Goal: Transaction & Acquisition: Purchase product/service

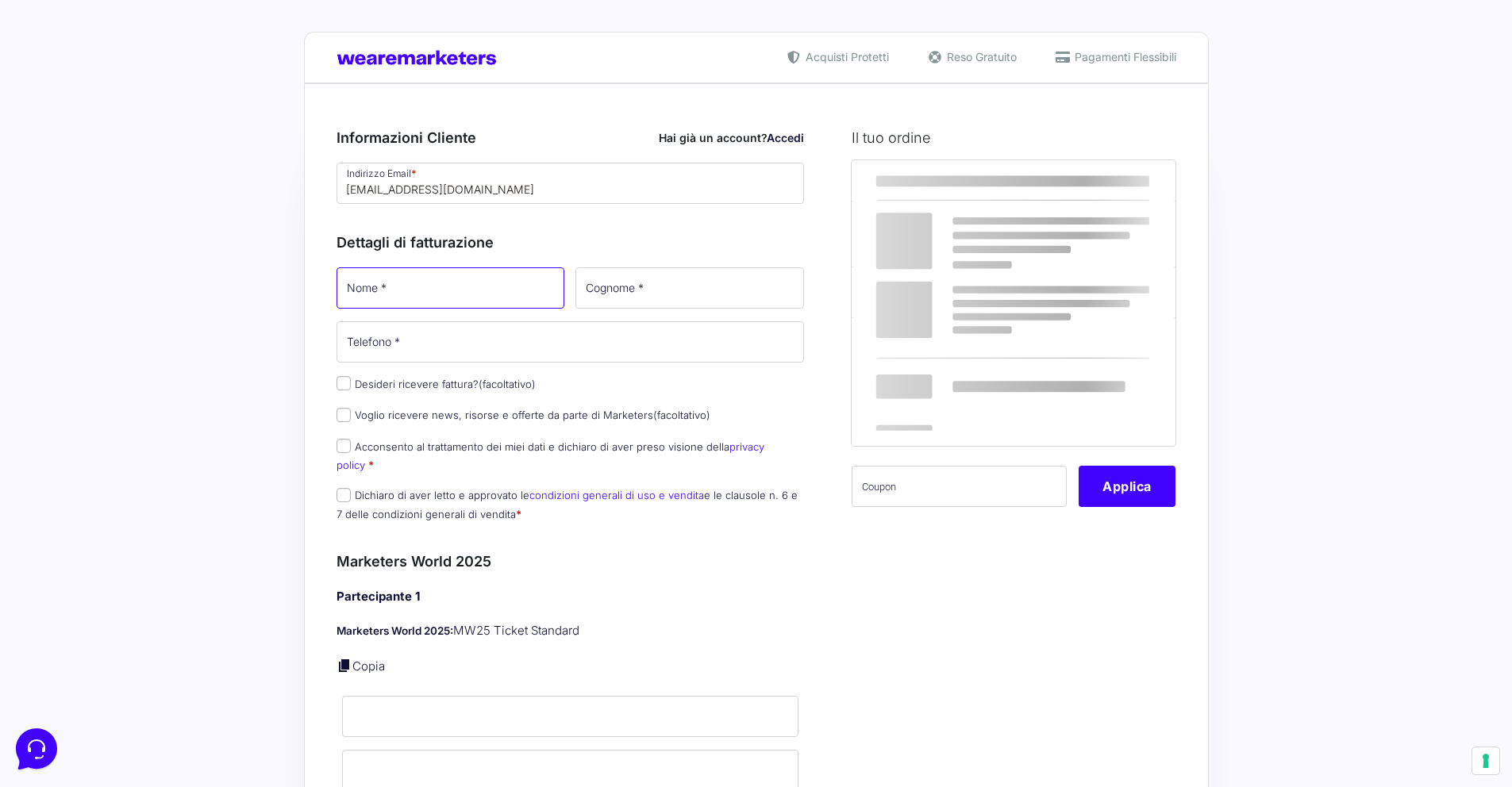
click at [424, 292] on input "Nome *" at bounding box center [450, 288] width 228 height 42
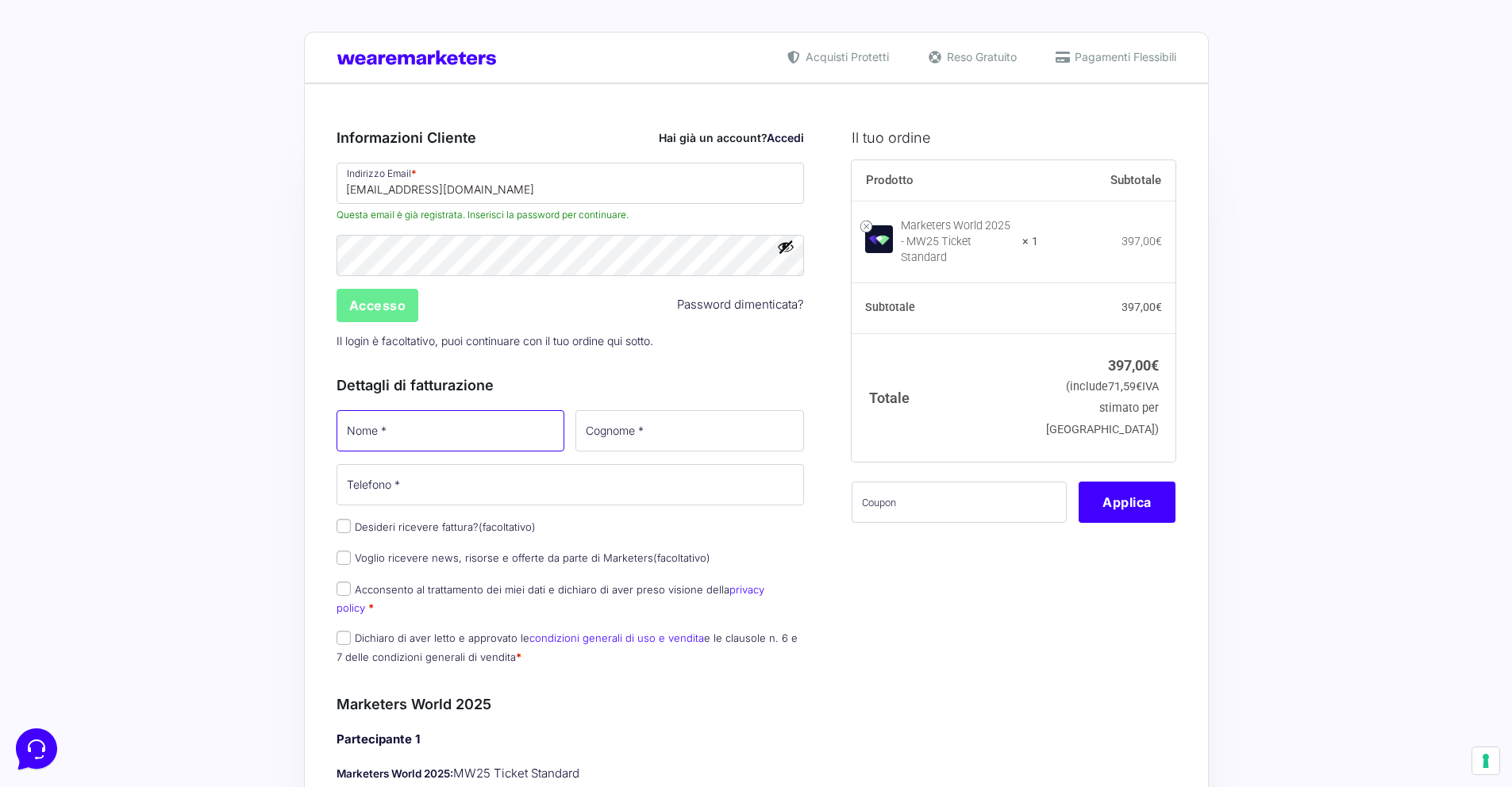
click at [445, 443] on input "Nome *" at bounding box center [450, 431] width 228 height 42
type input "[PERSON_NAME]"
click at [681, 446] on input "Cognome *" at bounding box center [690, 431] width 228 height 42
click at [619, 433] on input "v" at bounding box center [690, 431] width 228 height 42
type input "venturi"
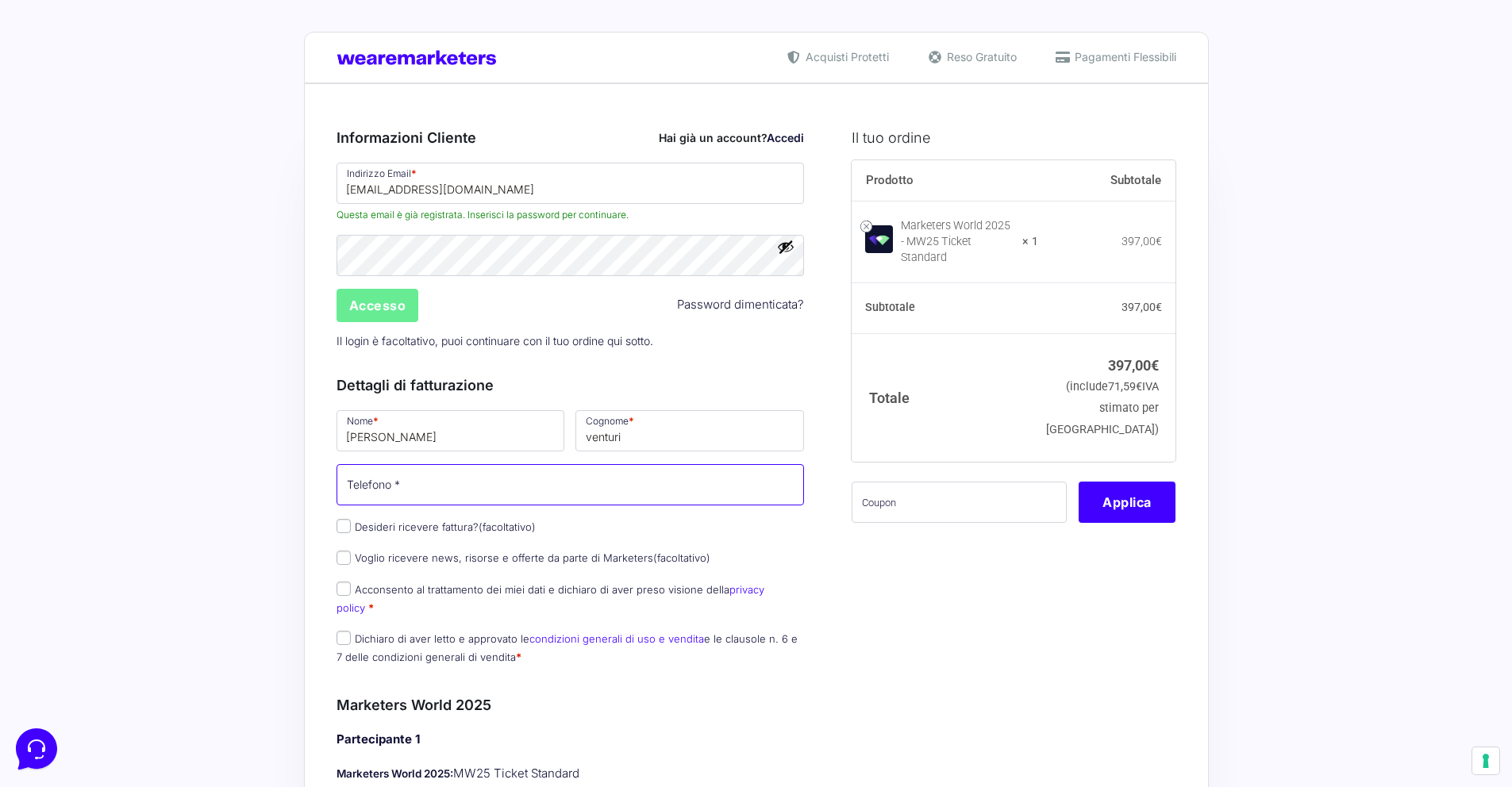
click at [456, 500] on input "Telefono *" at bounding box center [570, 485] width 468 height 42
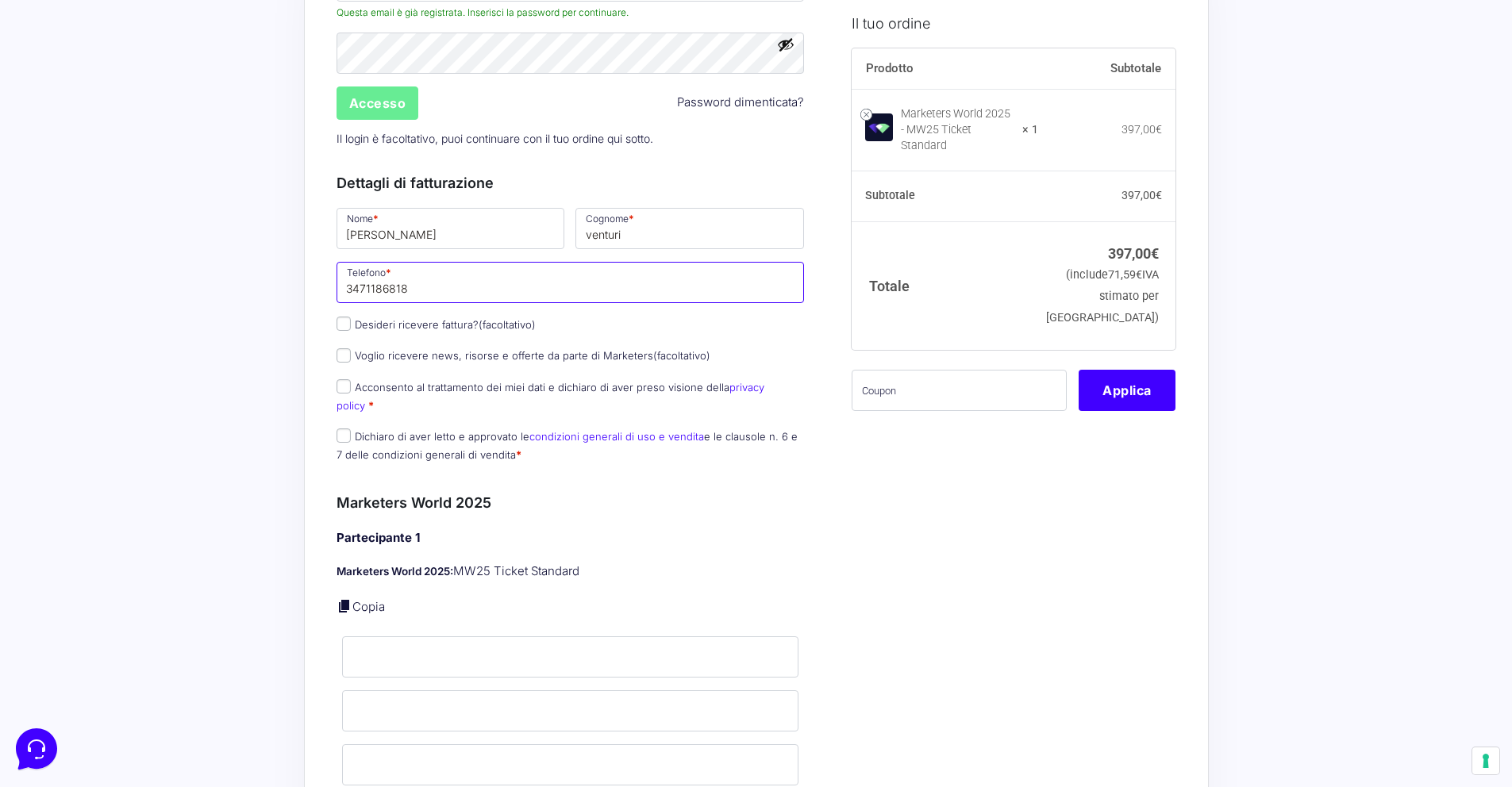
scroll to position [322, 0]
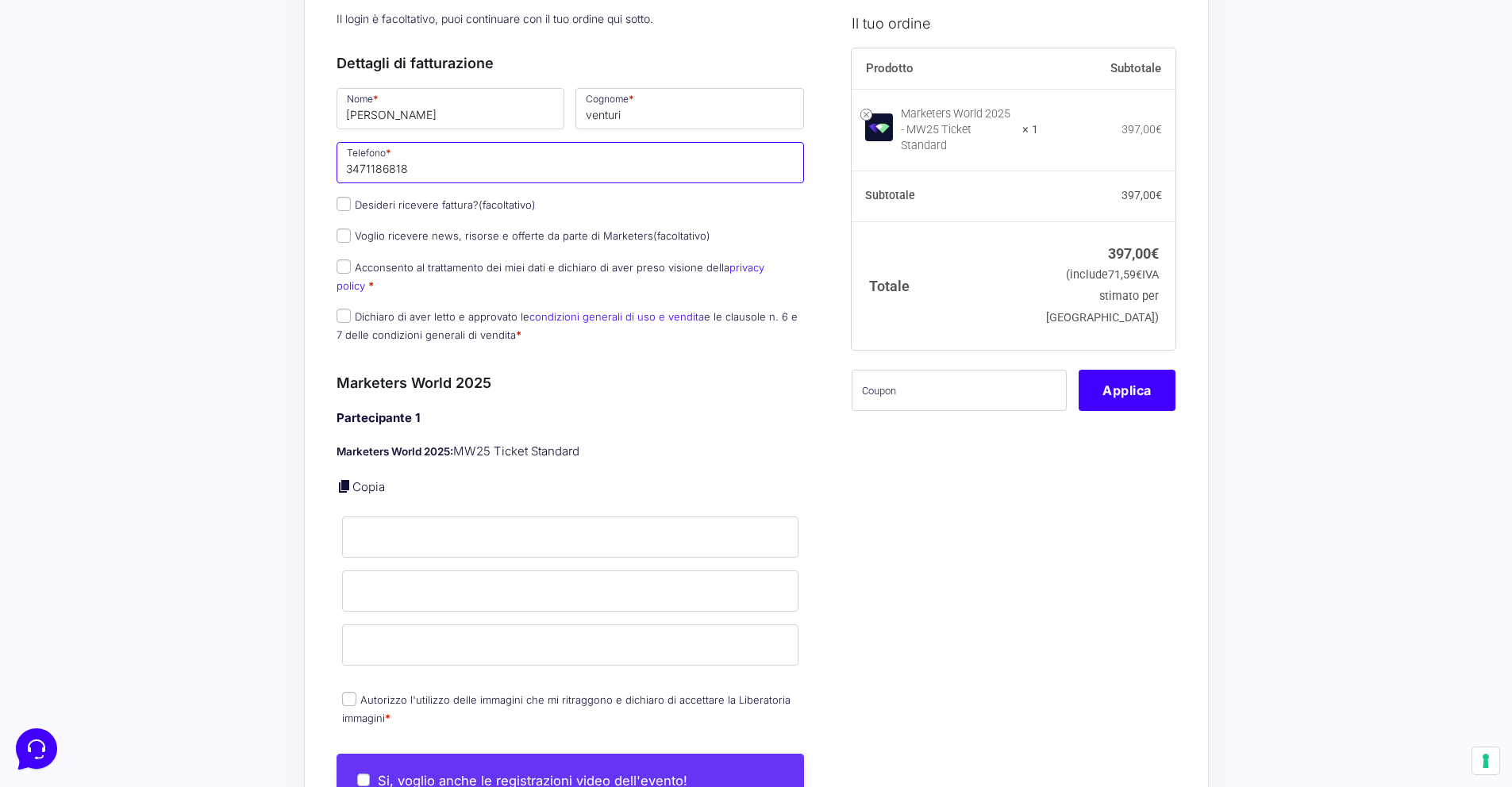
type input "3471186818"
click at [350, 271] on label "Acconsento al trattamento dei miei dati e dichiaro di aver preso visione della …" at bounding box center [550, 276] width 428 height 31
click at [350, 271] on input "Acconsento al trattamento dei miei dati e dichiaro di aver preso visione della …" at bounding box center [344, 267] width 14 height 14
checkbox input "true"
click at [342, 309] on input "Dichiaro di aver letto e approvato le condizioni generali di uso e vendita e le…" at bounding box center [344, 316] width 14 height 14
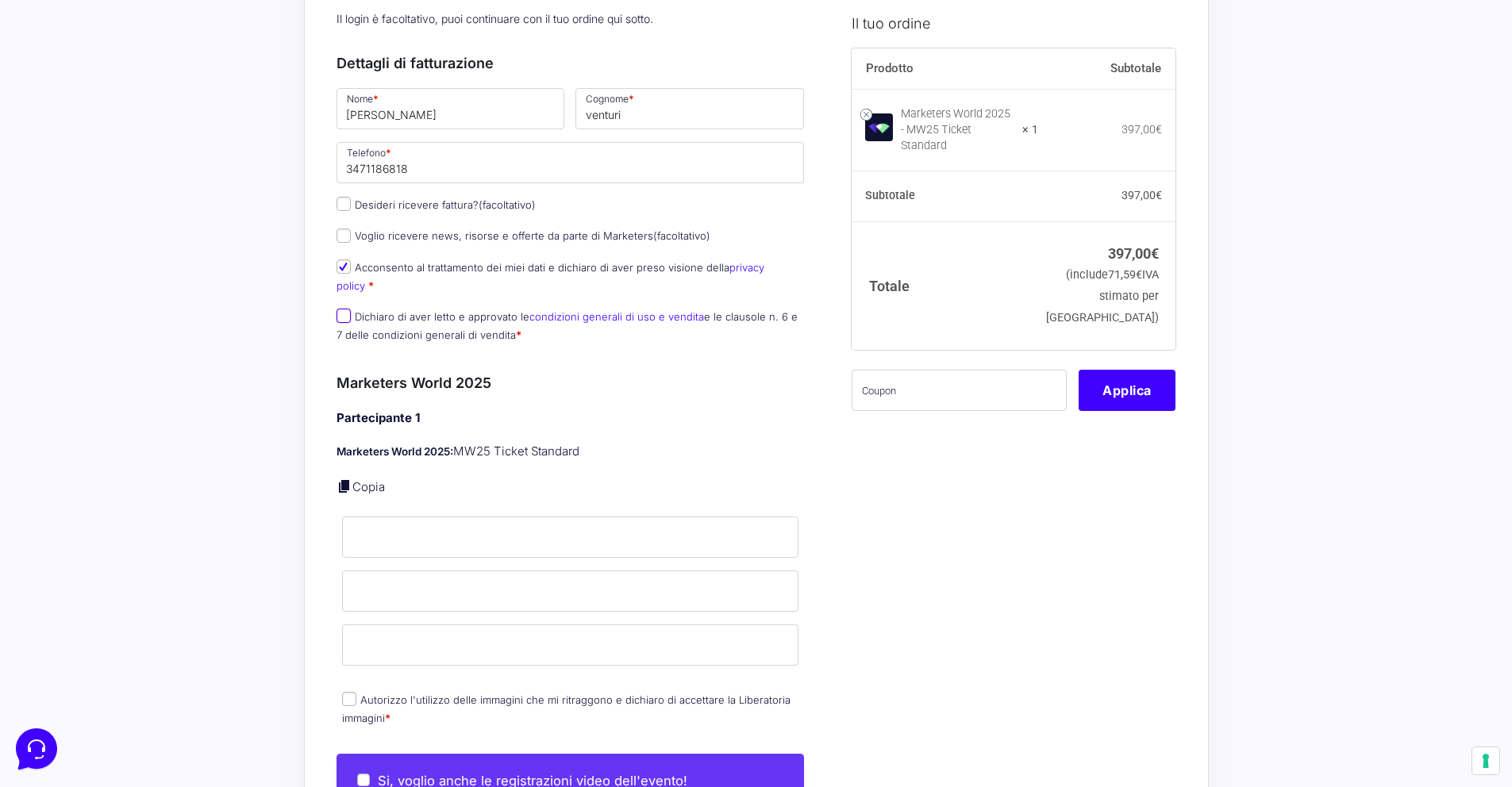
checkbox input "true"
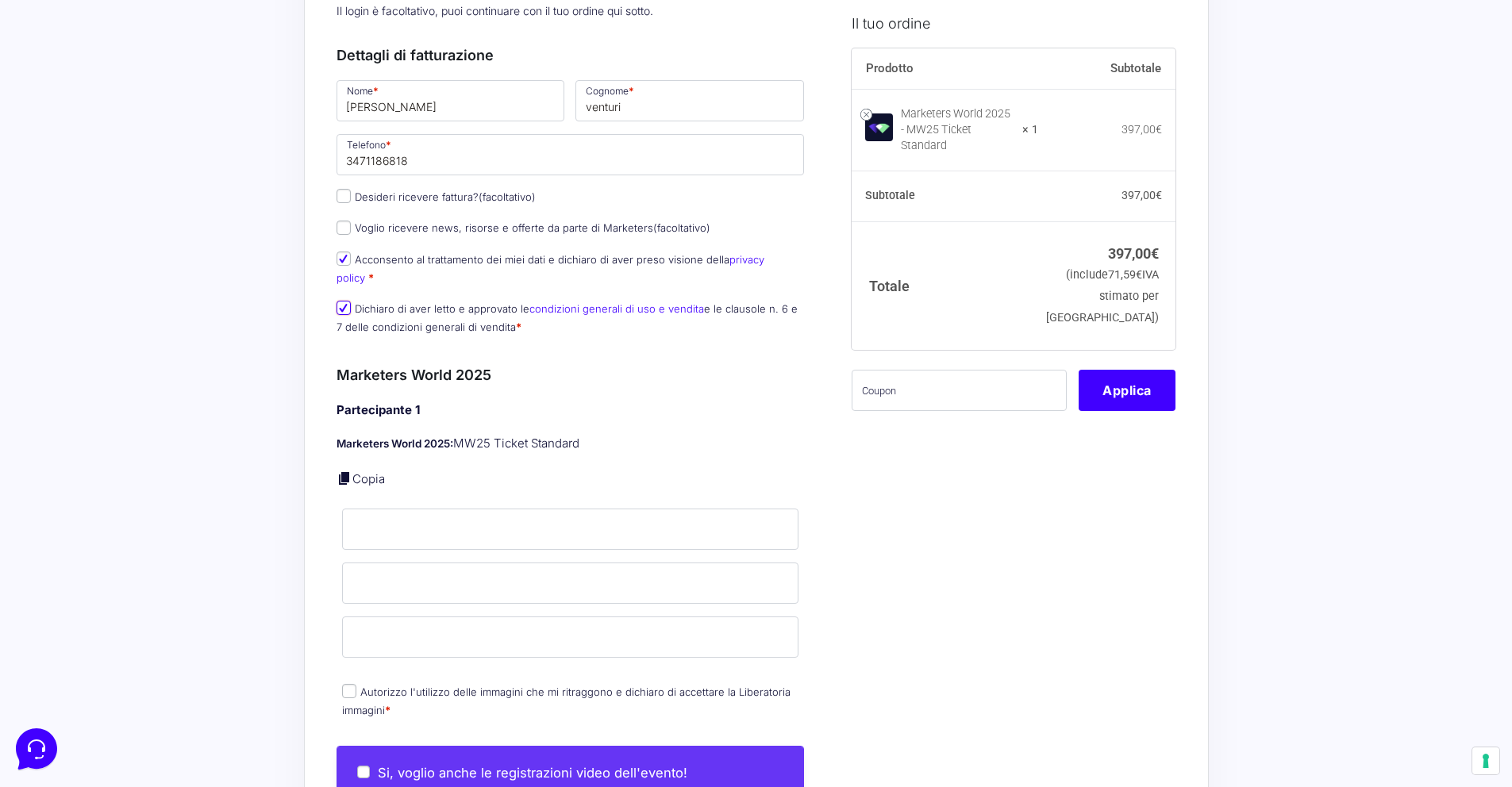
scroll to position [331, 0]
click at [369, 471] on link "Copia" at bounding box center [368, 478] width 33 height 15
type input "[PERSON_NAME]"
type input "venturi"
type input "[EMAIL_ADDRESS][DOMAIN_NAME]"
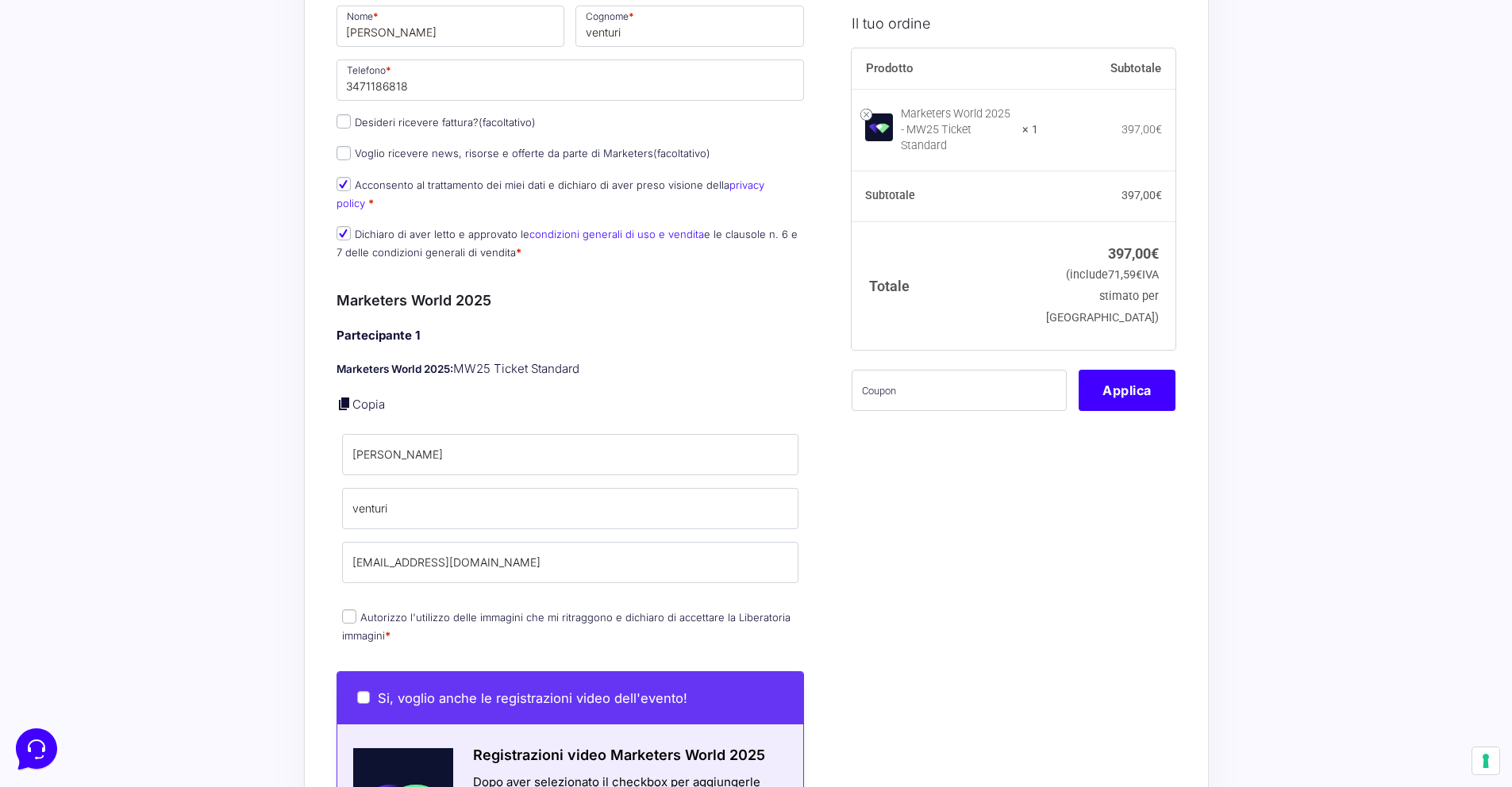
scroll to position [474, 0]
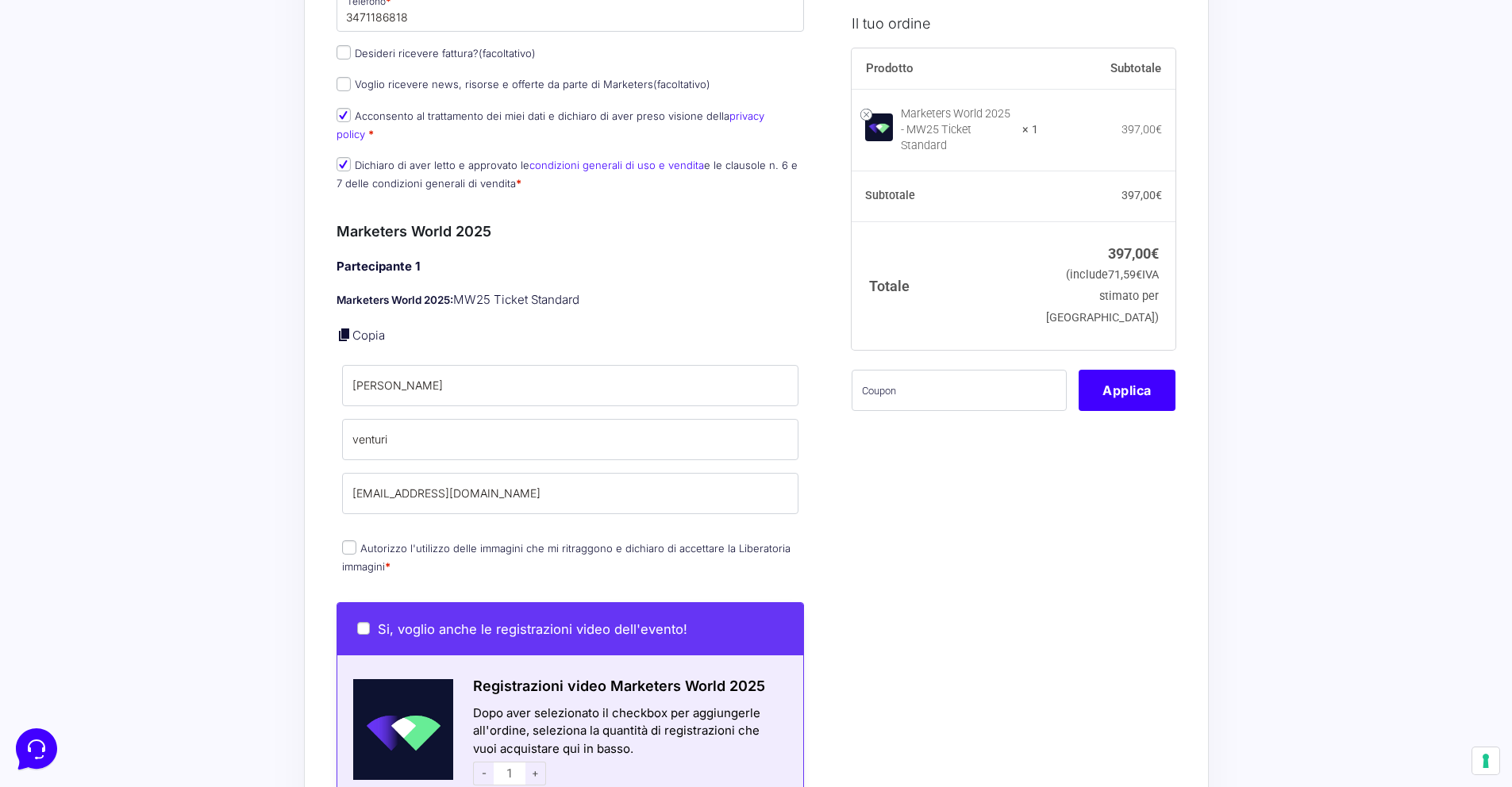
click at [344, 540] on input "Autorizzo l'utilizzo delle immagini che mi ritraggono e dichiaro di accettare l…" at bounding box center [349, 548] width 14 height 14
checkbox input "true"
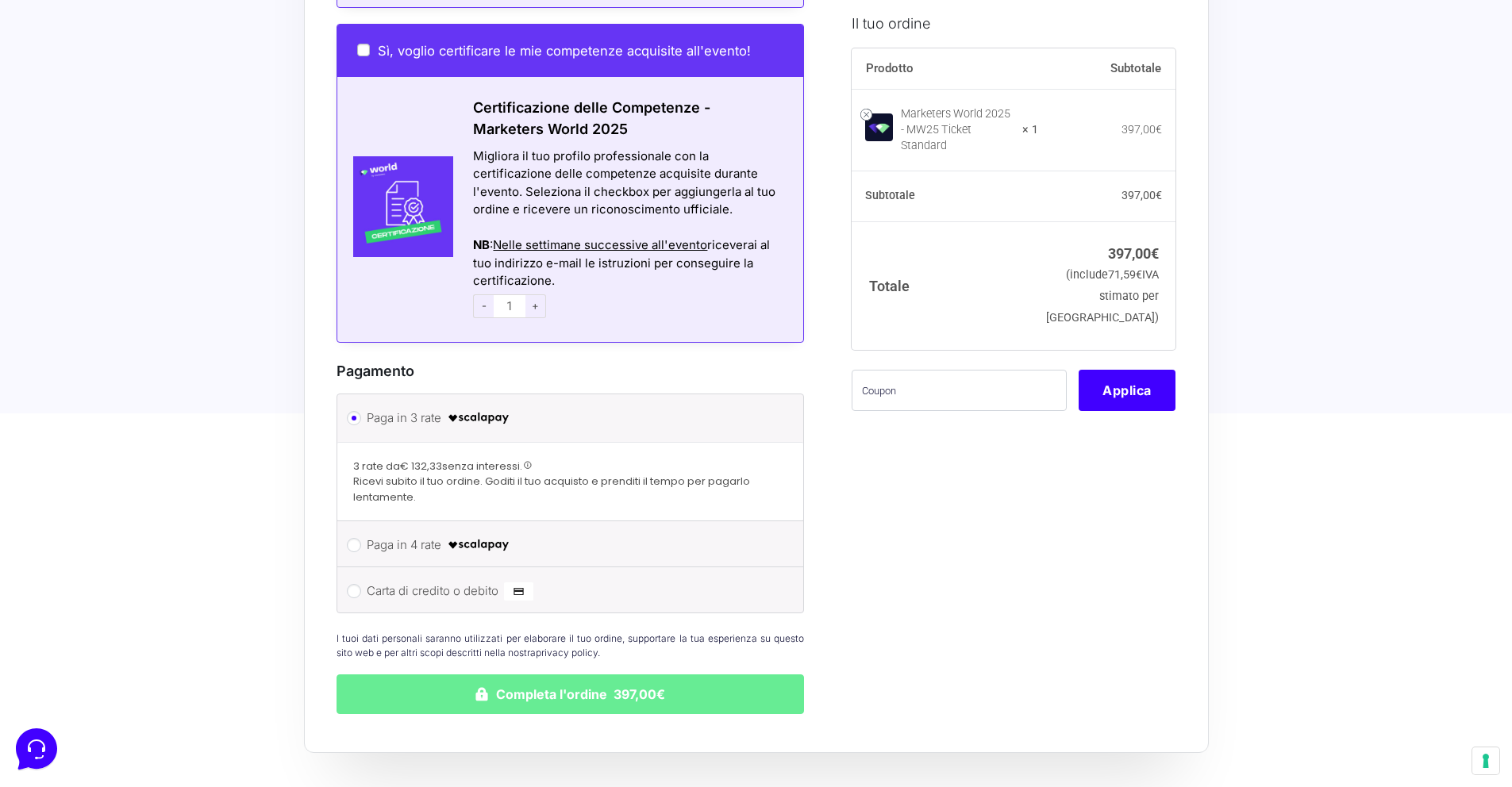
scroll to position [1409, 0]
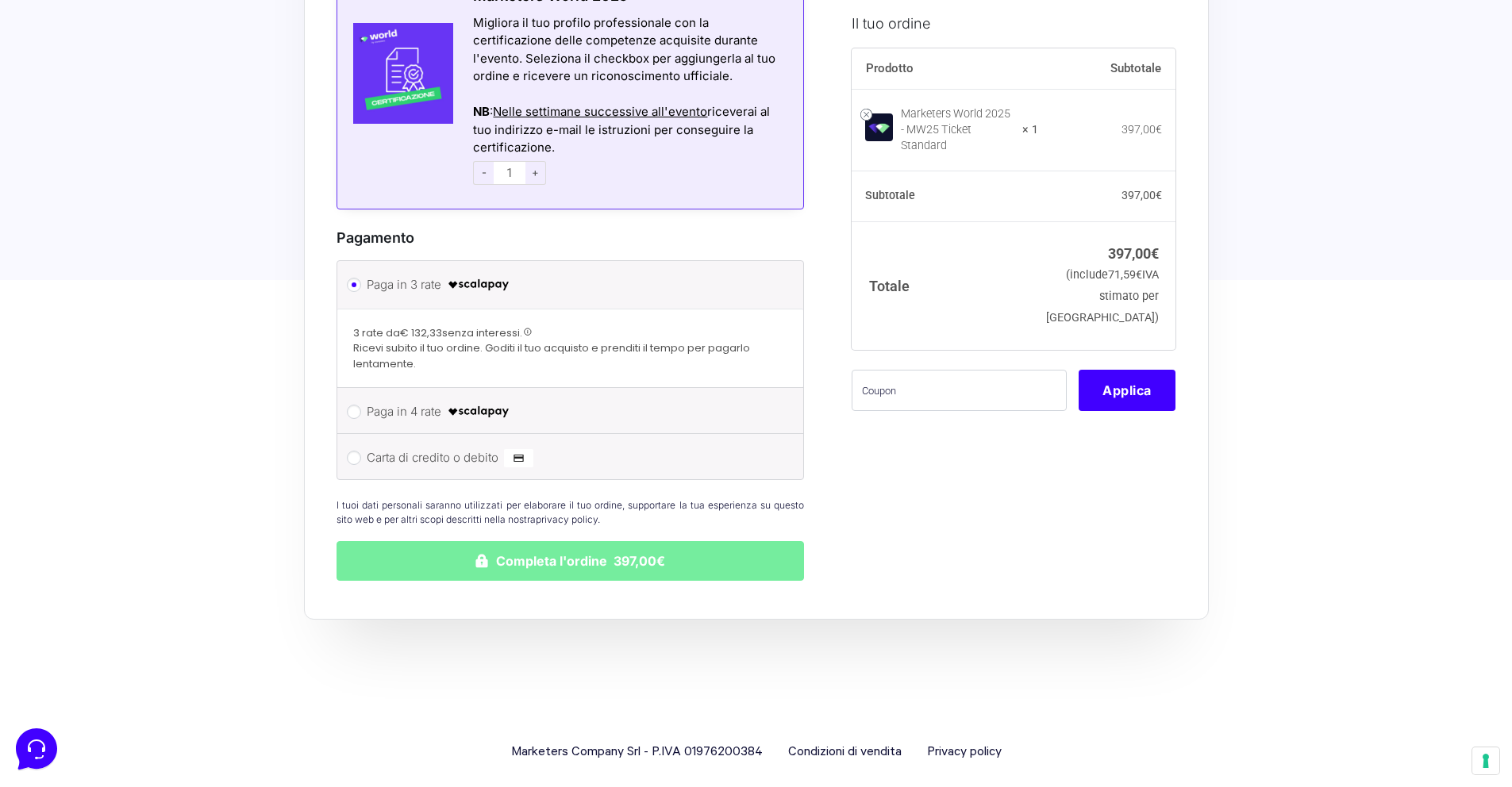
click at [674, 541] on button "Completa l'ordine 397,00€" at bounding box center [570, 561] width 468 height 40
click at [459, 446] on label "Carta di credito o debito" at bounding box center [568, 458] width 403 height 24
click at [361, 451] on input "Carta di credito o debito" at bounding box center [354, 458] width 14 height 14
radio input "true"
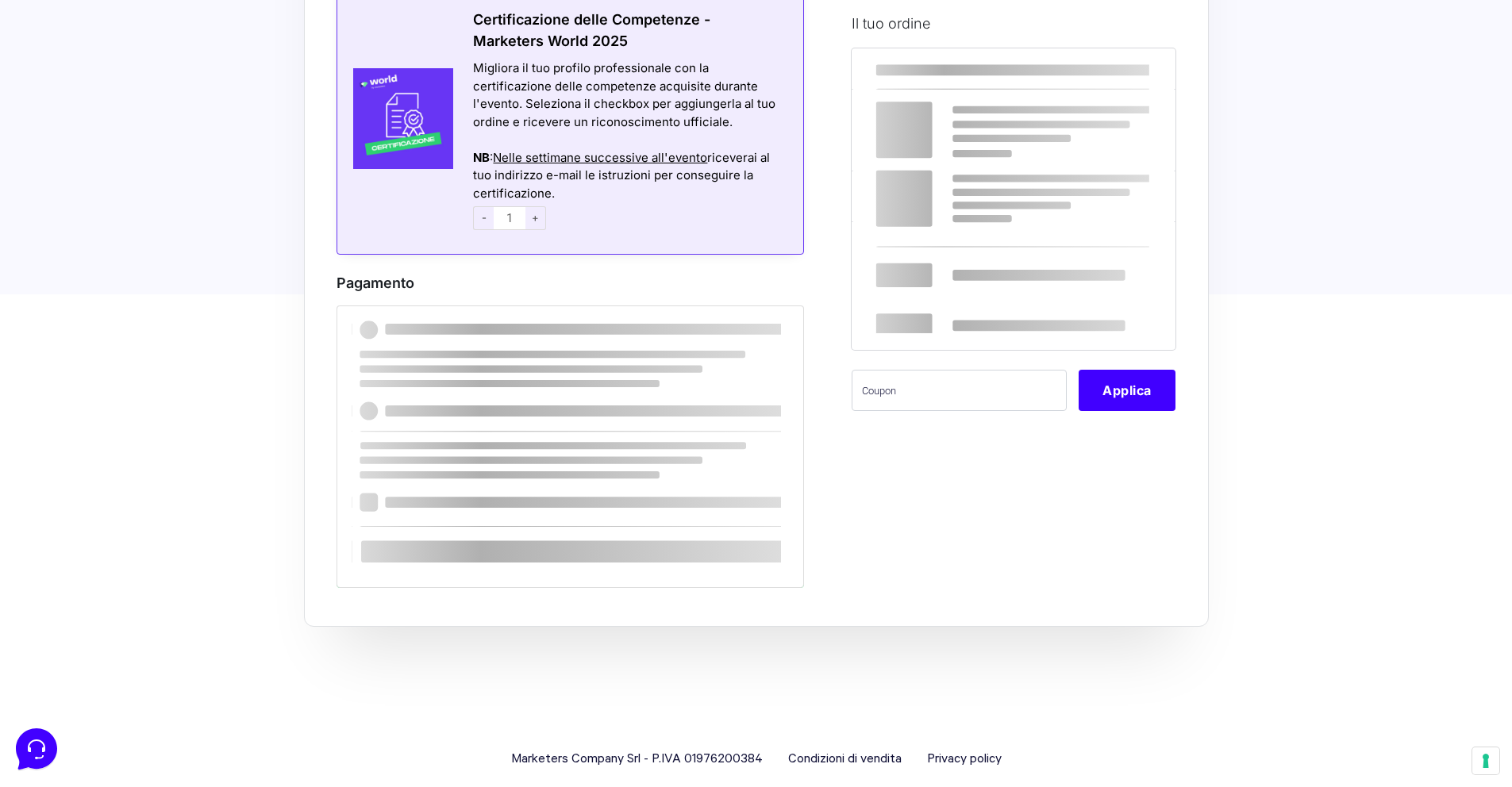
scroll to position [1410, 0]
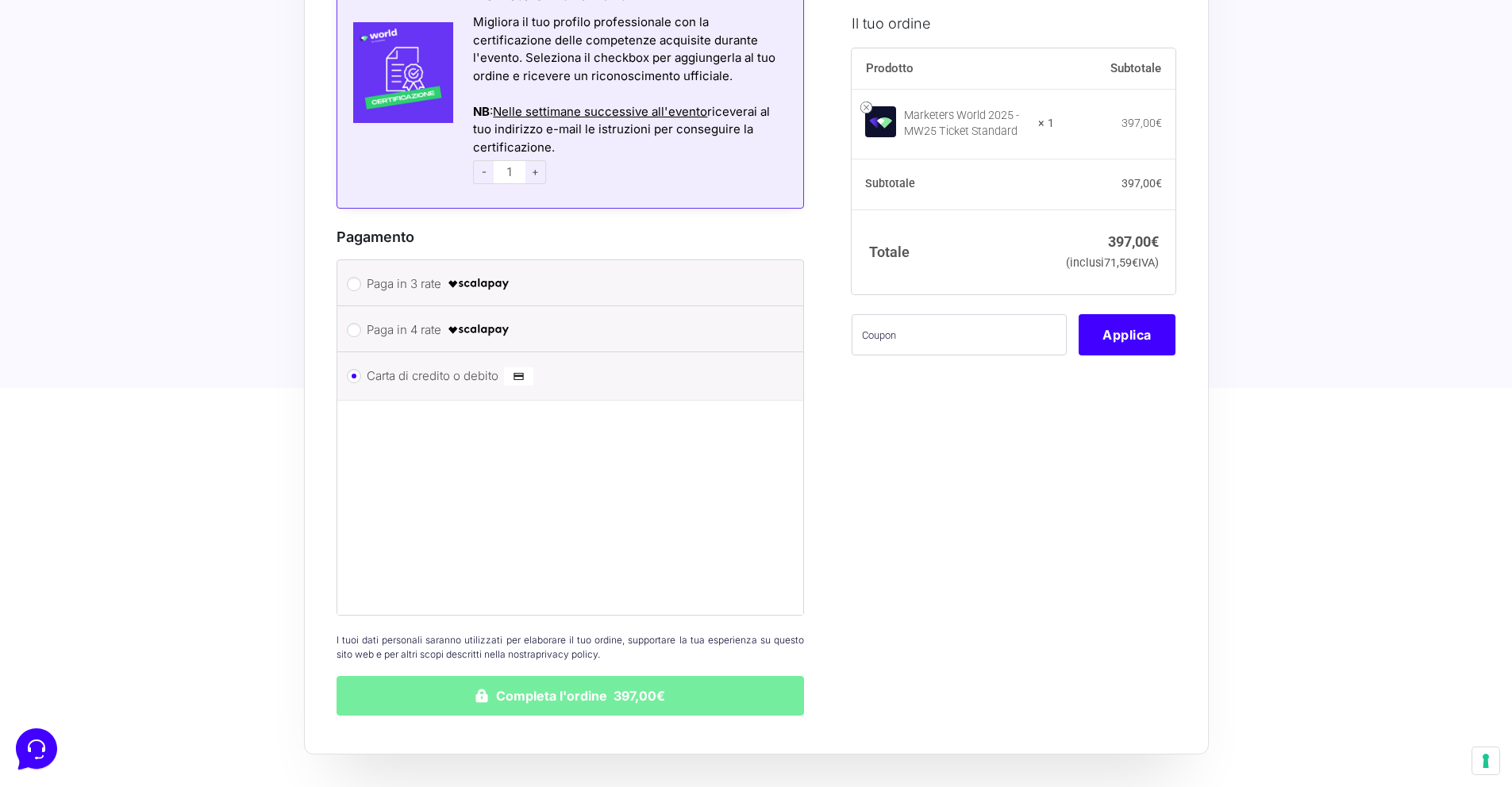
click at [694, 685] on button "Completa l'ordine 397,00€" at bounding box center [570, 696] width 468 height 40
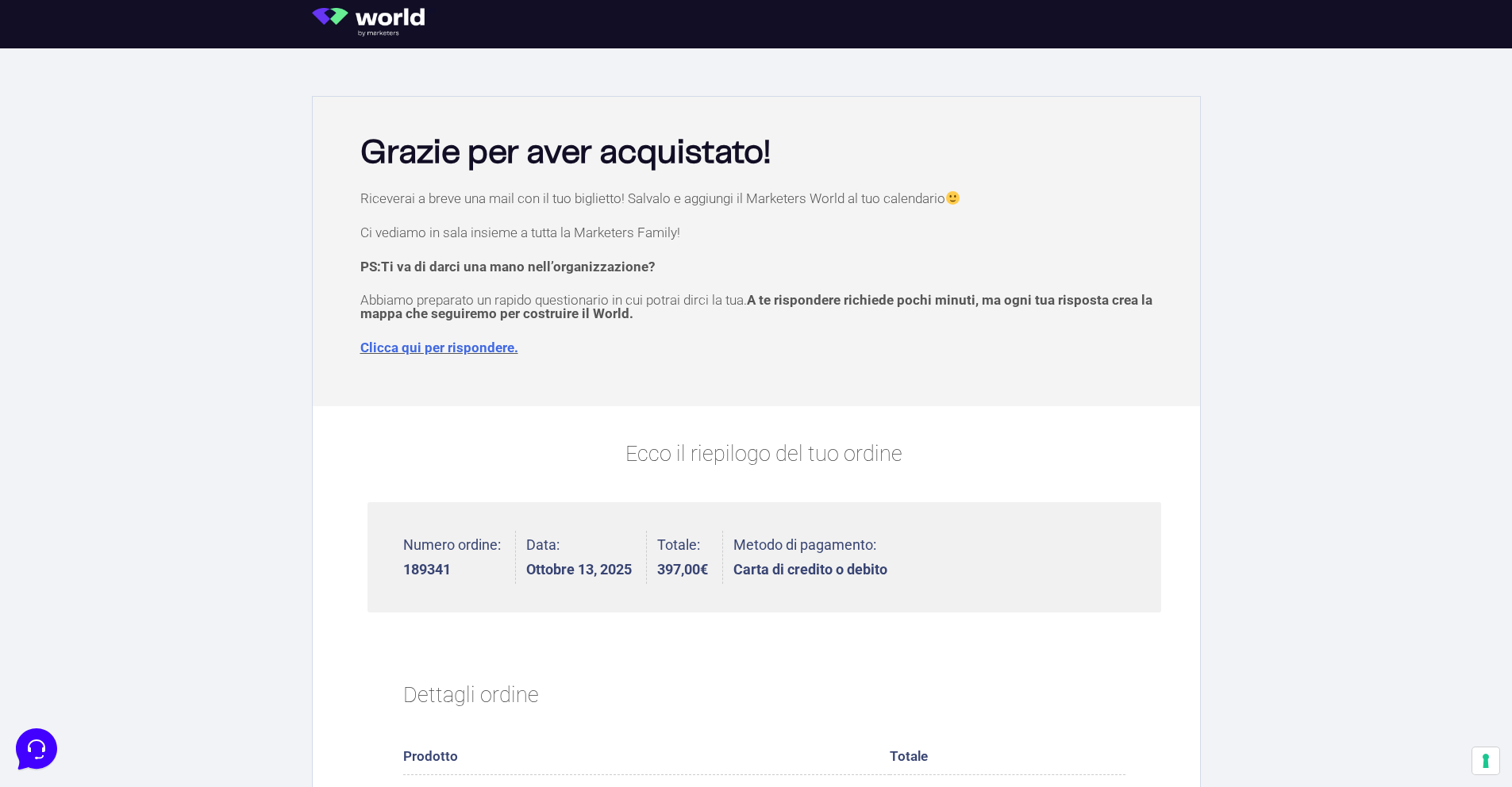
click at [412, 18] on img at bounding box center [374, 22] width 124 height 29
